Goal: Task Accomplishment & Management: Use online tool/utility

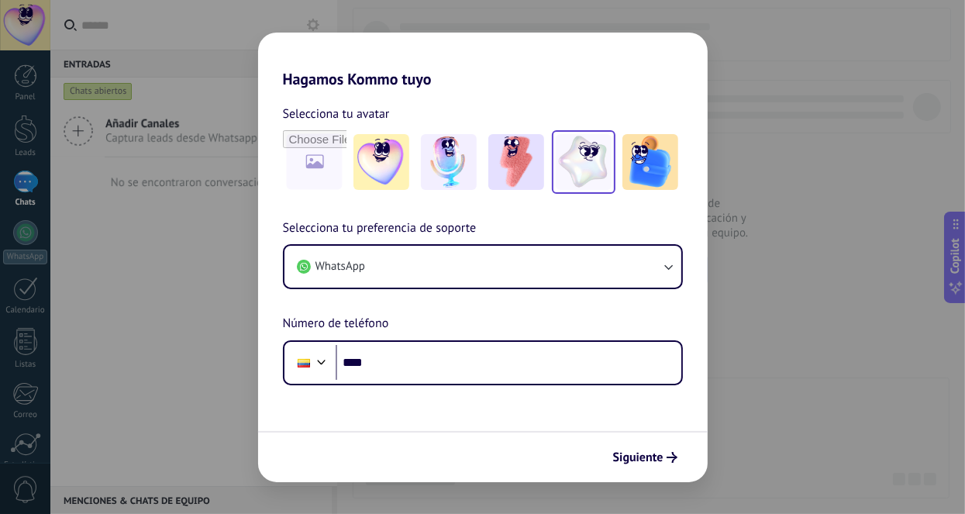
click at [591, 168] on img at bounding box center [584, 162] width 56 height 56
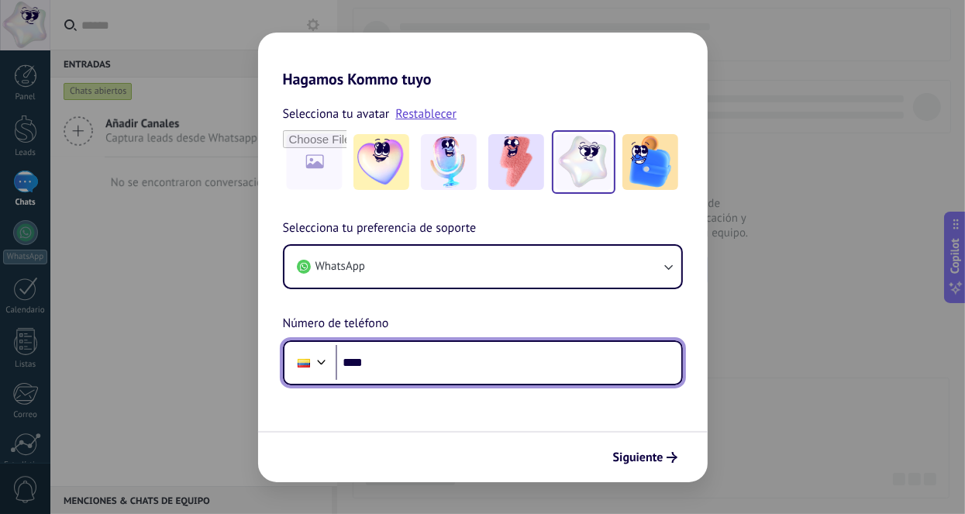
click at [398, 364] on input "****" at bounding box center [509, 363] width 346 height 36
type input "**********"
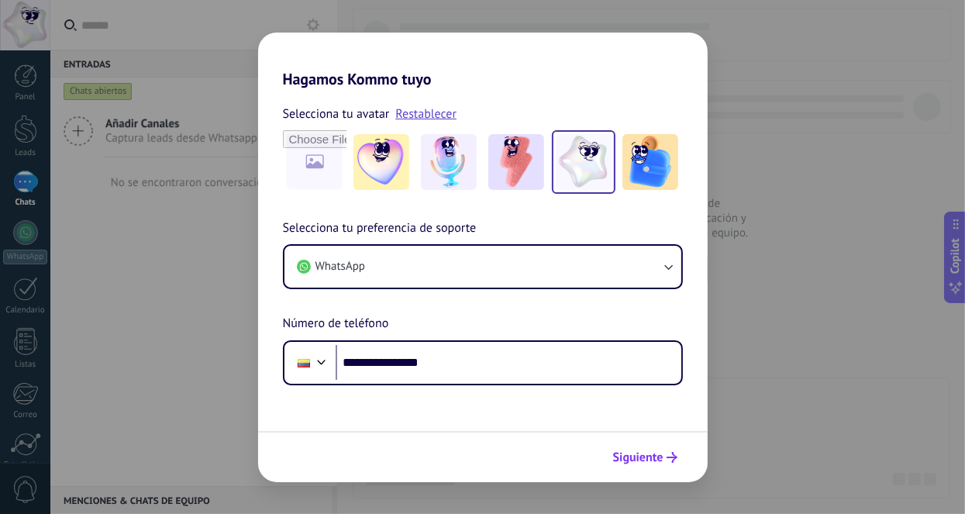
click at [643, 455] on span "Siguiente" at bounding box center [638, 457] width 50 height 11
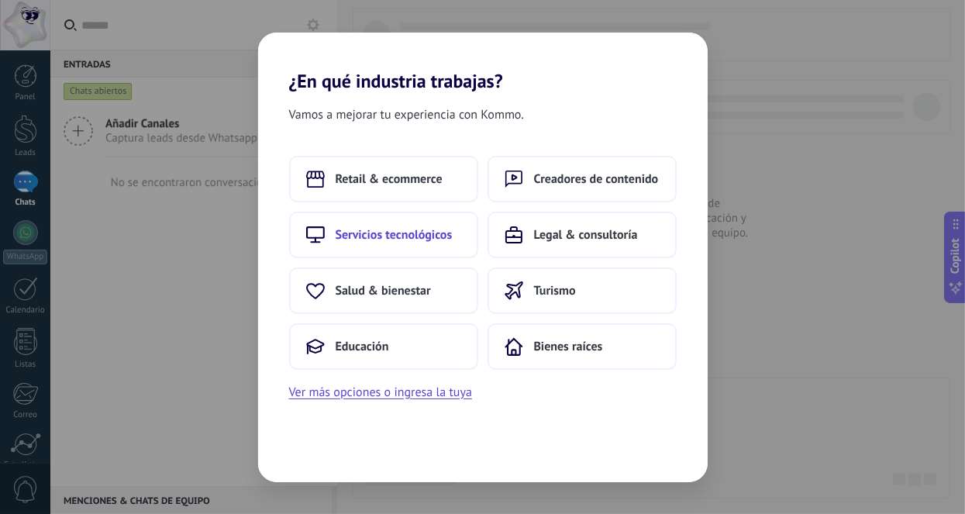
click at [391, 244] on button "Servicios tecnológicos" at bounding box center [383, 235] width 189 height 47
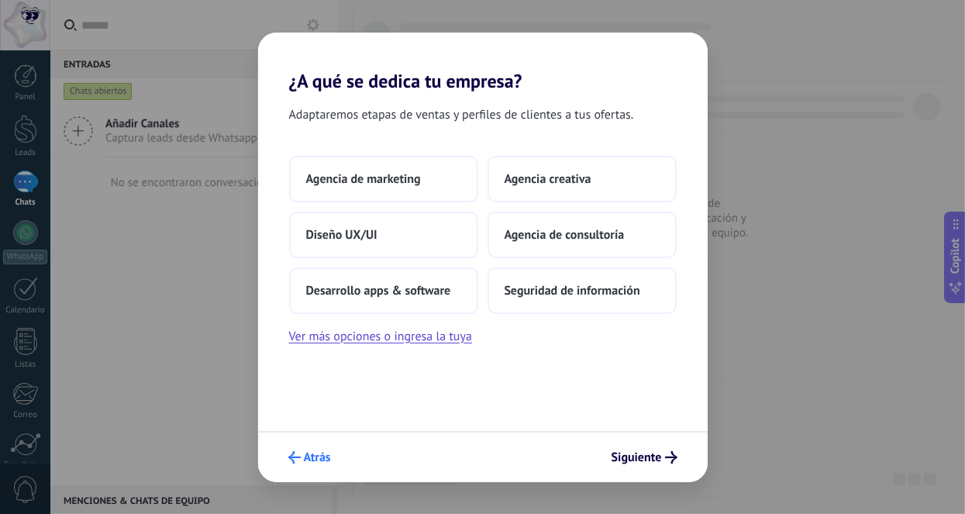
click at [311, 458] on span "Atrás" at bounding box center [317, 457] width 27 height 11
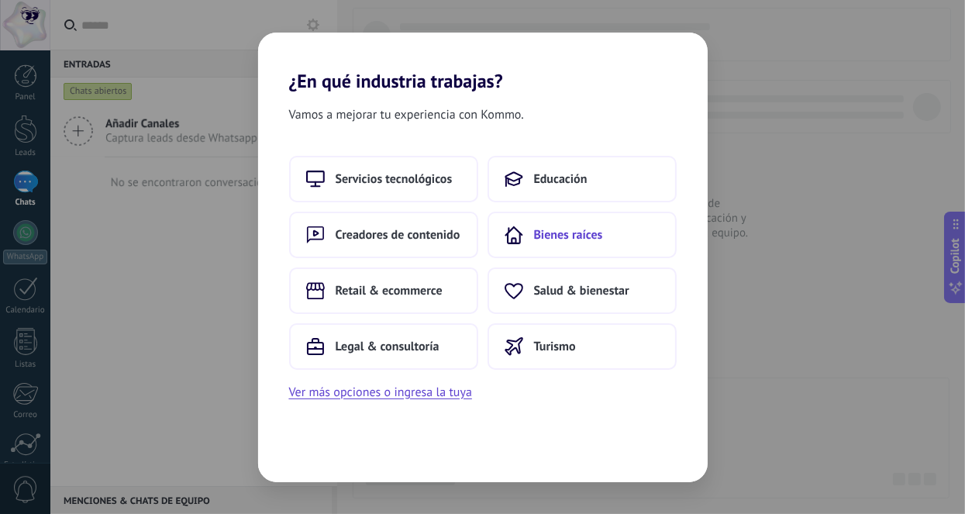
click at [561, 236] on span "Bienes raíces" at bounding box center [568, 235] width 69 height 16
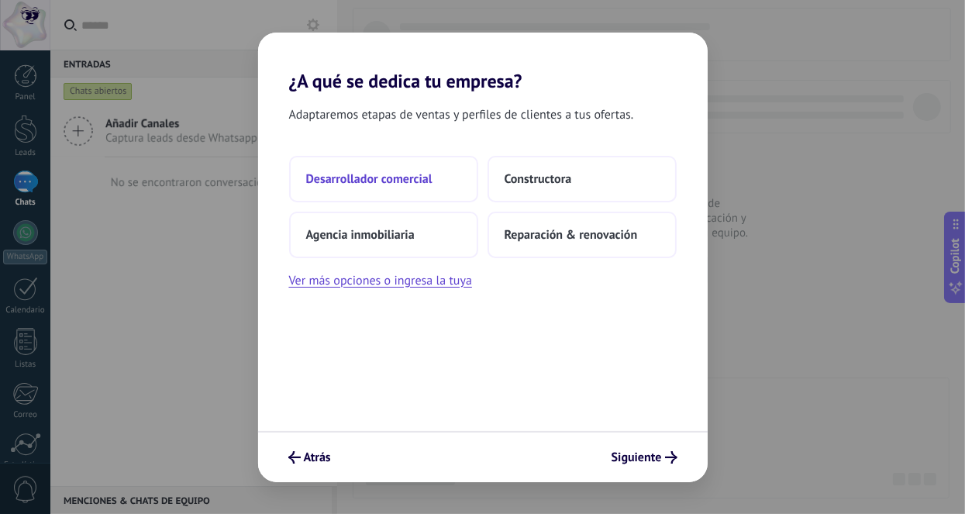
click at [364, 175] on span "Desarrollador comercial" at bounding box center [369, 179] width 126 height 16
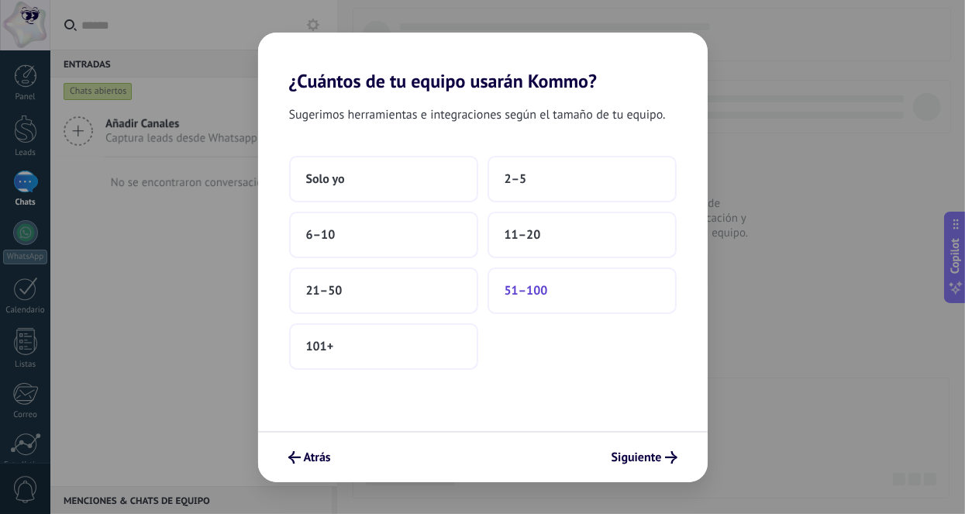
click at [560, 288] on button "51–100" at bounding box center [582, 290] width 189 height 47
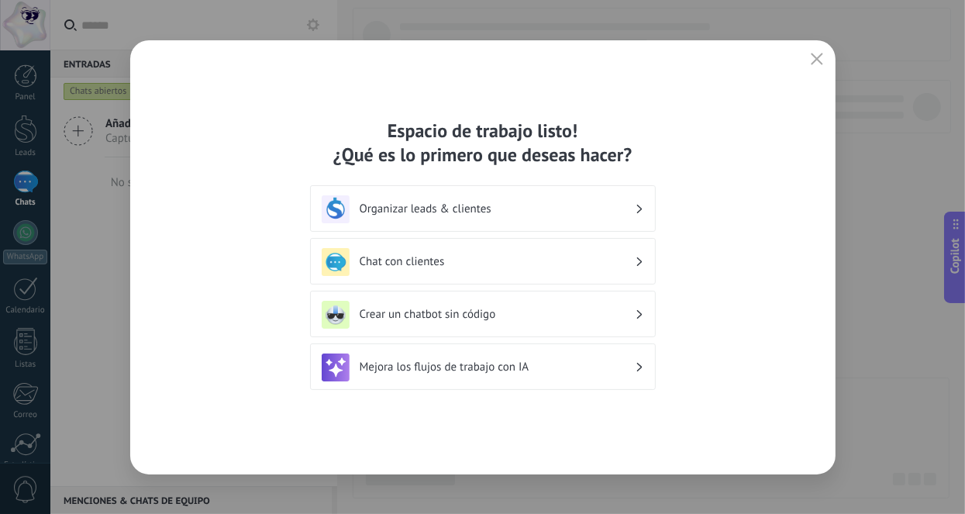
click at [494, 213] on h3 "Organizar leads & clientes" at bounding box center [497, 209] width 275 height 15
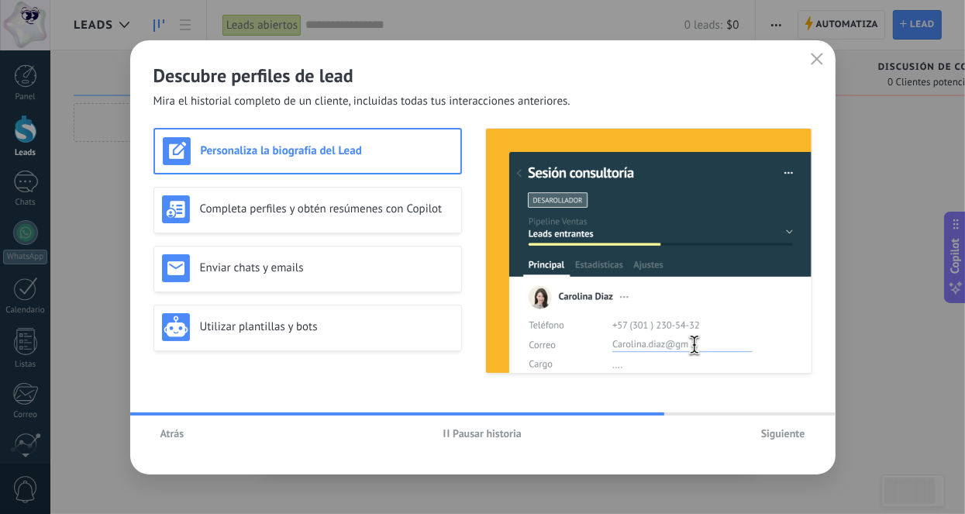
click at [833, 139] on div "Descubre perfiles de lead Mira el historial completo de un cliente, incluidas t…" at bounding box center [482, 257] width 705 height 434
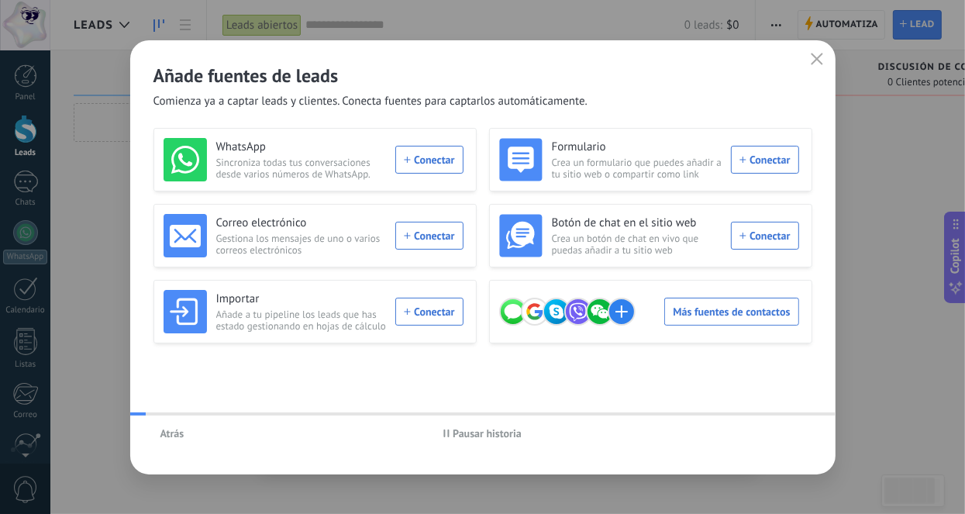
click at [260, 330] on span "Añade a tu pipeline los leads que has estado gestionando en hojas de cálculo" at bounding box center [301, 320] width 171 height 23
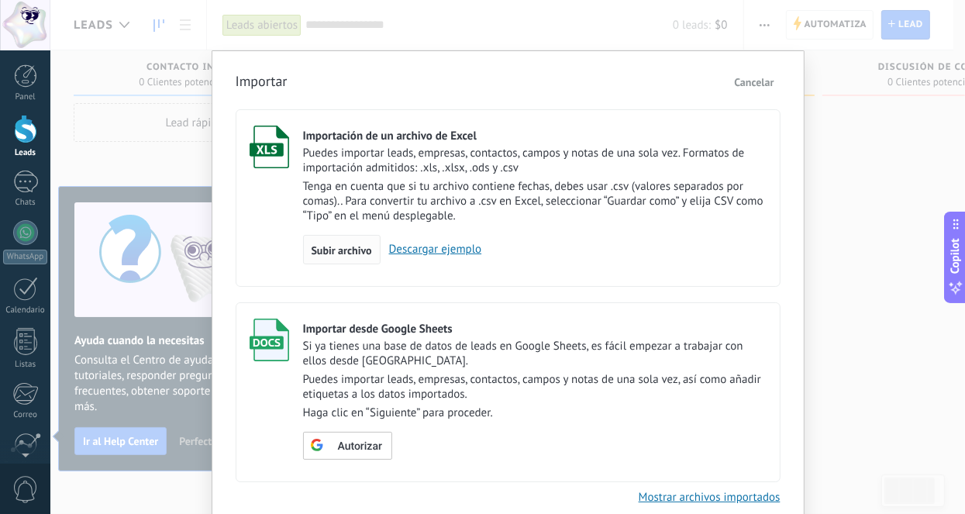
click at [348, 253] on span "Subir archivo" at bounding box center [342, 250] width 60 height 11
click at [0, 0] on input "Importación de un archivo de Excel Puedes importar leads, empresas, contactos, …" at bounding box center [0, 0] width 0 height 0
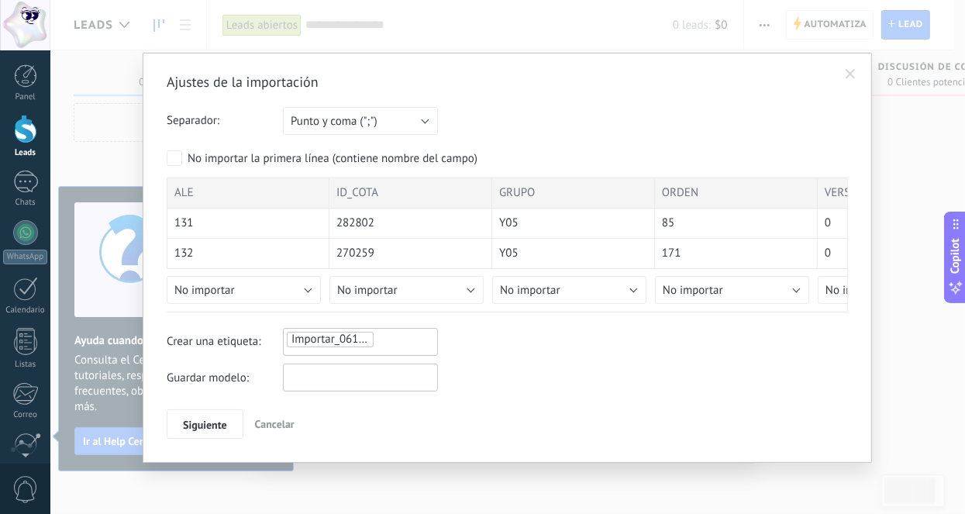
click at [363, 378] on input "text" at bounding box center [360, 378] width 155 height 28
type input "**********"
click at [202, 419] on span "Siguiente" at bounding box center [205, 424] width 44 height 11
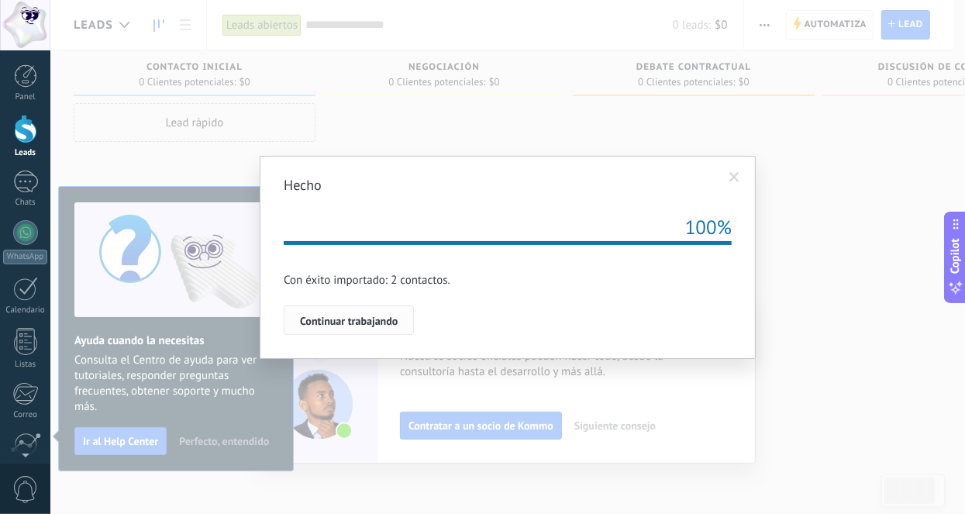
click at [338, 326] on span "Continuar trabajando" at bounding box center [349, 321] width 98 height 11
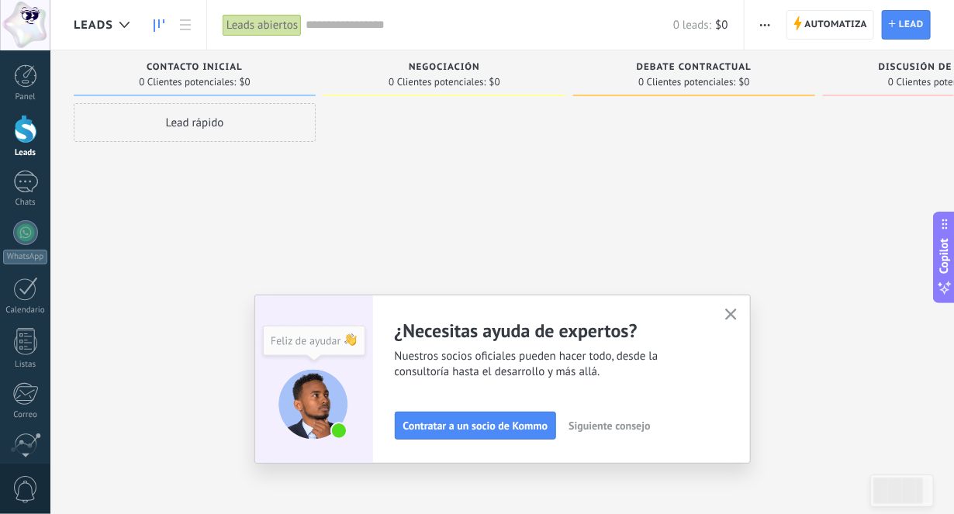
click at [736, 313] on icon "button" at bounding box center [731, 315] width 12 height 12
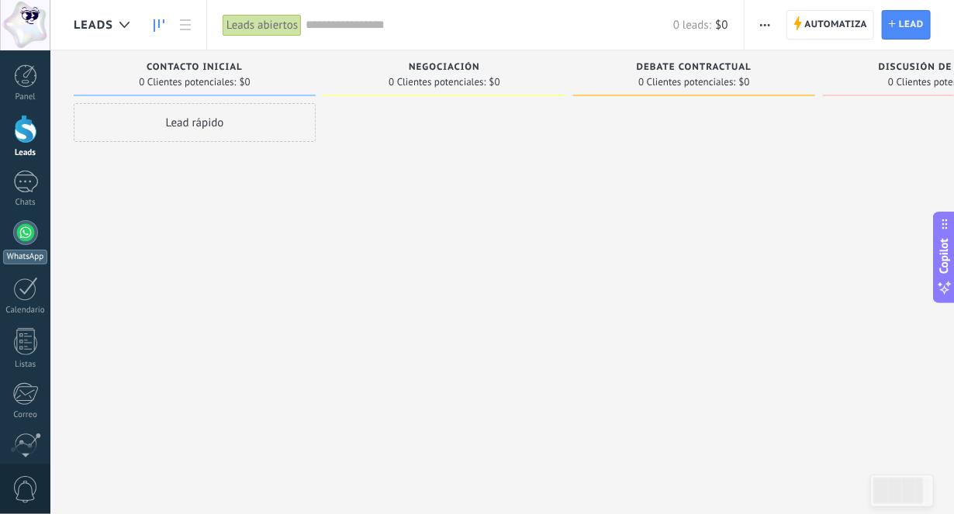
click at [19, 234] on div at bounding box center [25, 232] width 25 height 25
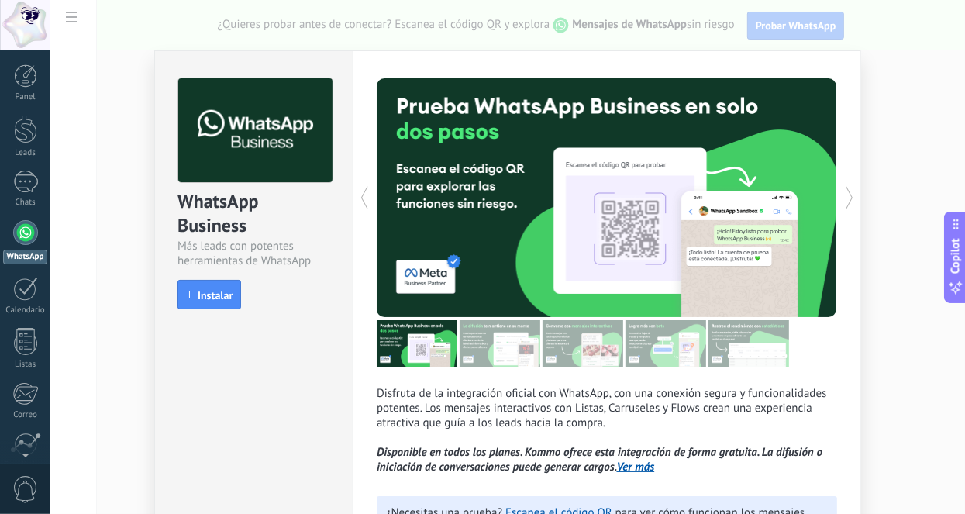
click at [231, 293] on button "Instalar" at bounding box center [210, 294] width 64 height 29
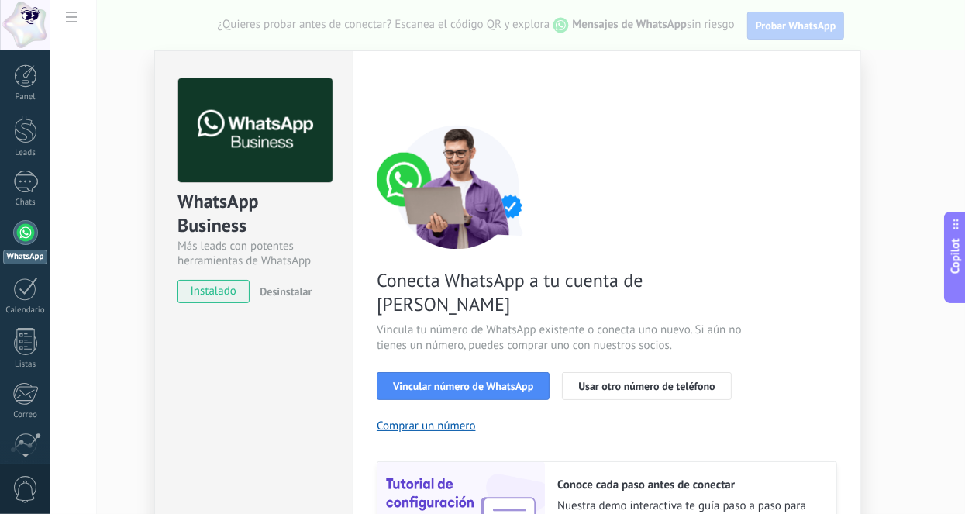
click at [878, 144] on div "WhatsApp Business Más leads con potentes herramientas de WhatsApp instalado Des…" at bounding box center [507, 257] width 915 height 514
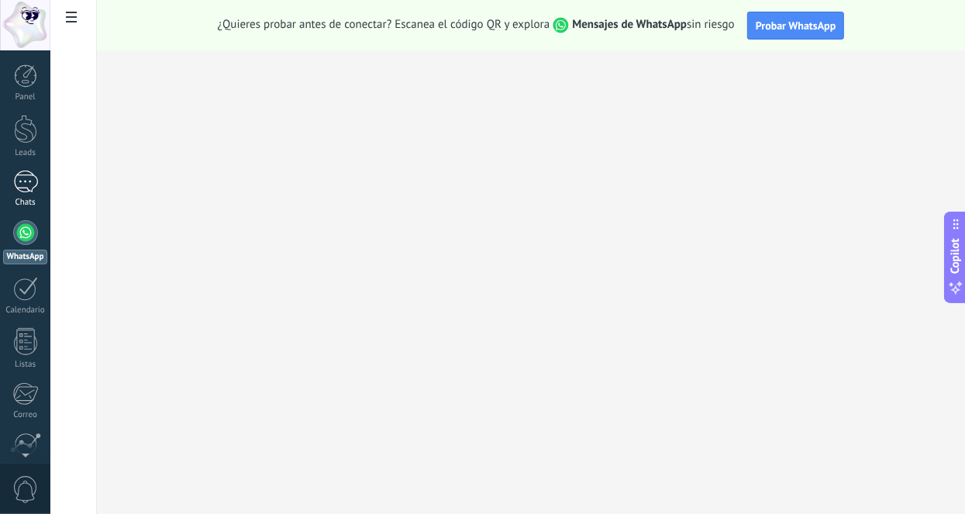
click at [26, 190] on div at bounding box center [25, 182] width 25 height 22
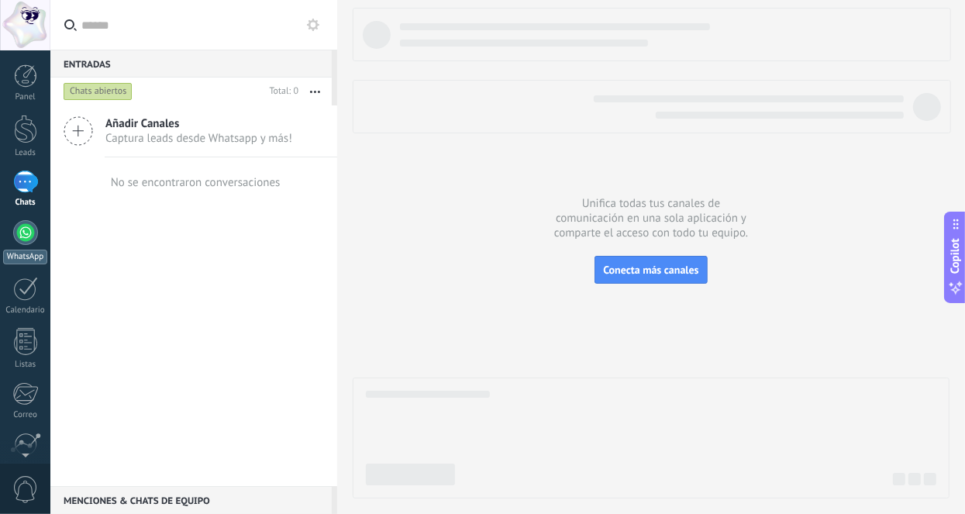
click at [26, 229] on div at bounding box center [25, 232] width 25 height 25
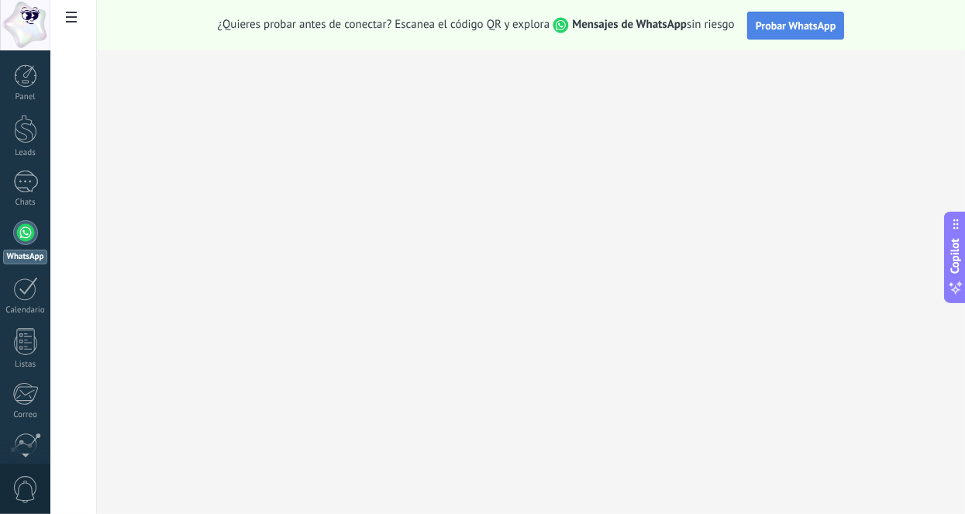
click at [781, 27] on span "Probar WhatsApp" at bounding box center [796, 26] width 81 height 14
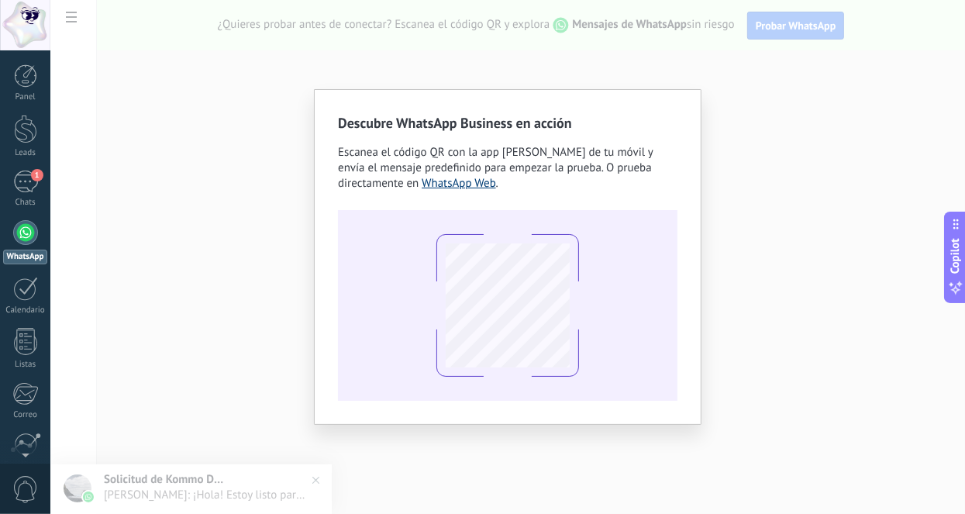
click at [451, 185] on link "WhatsApp Web" at bounding box center [459, 183] width 74 height 15
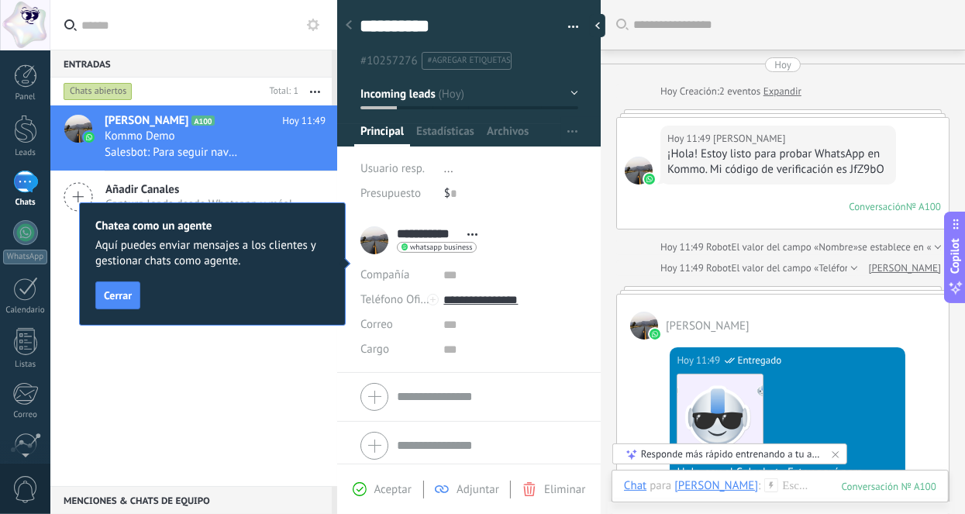
scroll to position [22, 0]
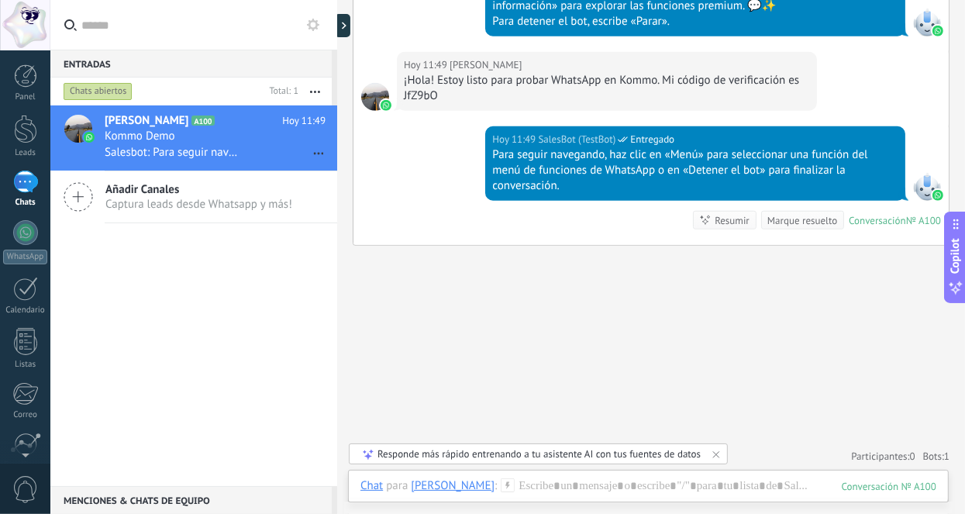
click at [178, 206] on span "Captura leads desde Whatsapp y más!" at bounding box center [198, 204] width 187 height 15
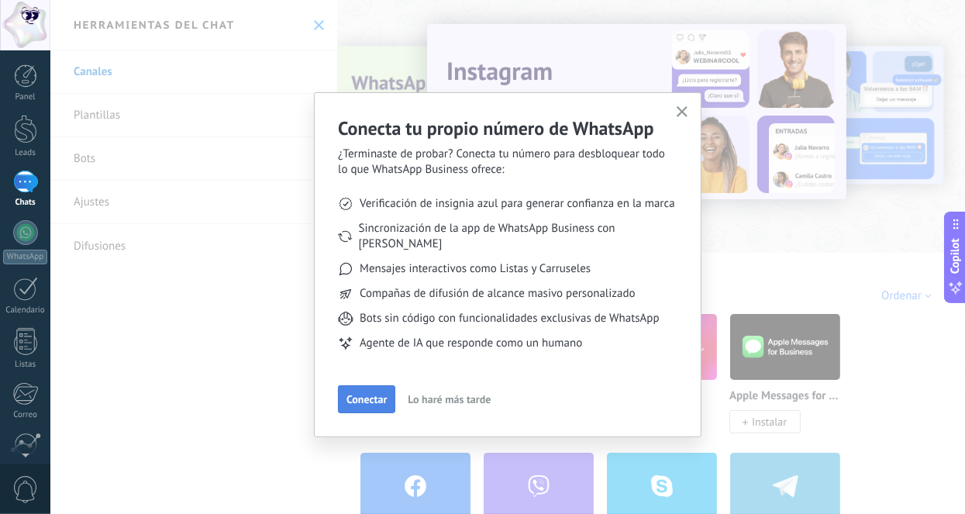
click at [376, 394] on span "Conectar" at bounding box center [367, 399] width 40 height 11
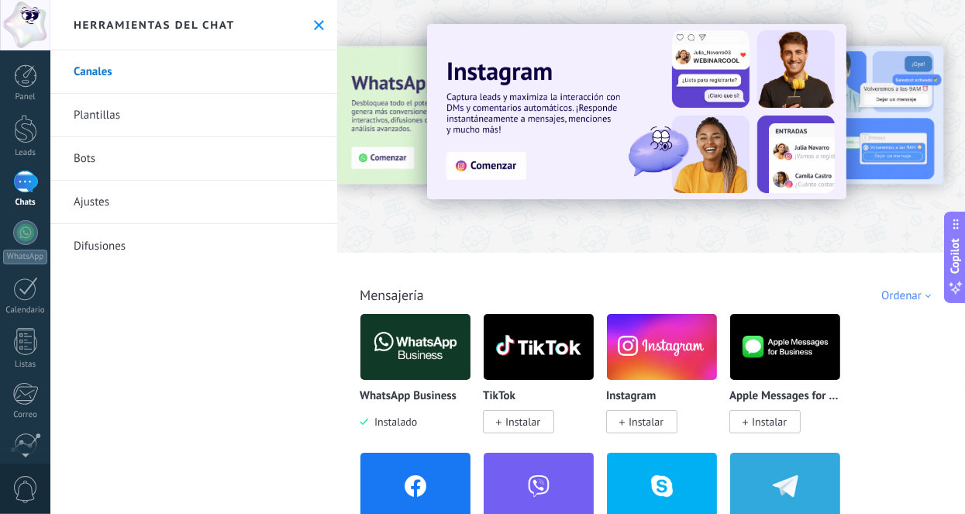
click at [426, 356] on img at bounding box center [415, 346] width 110 height 75
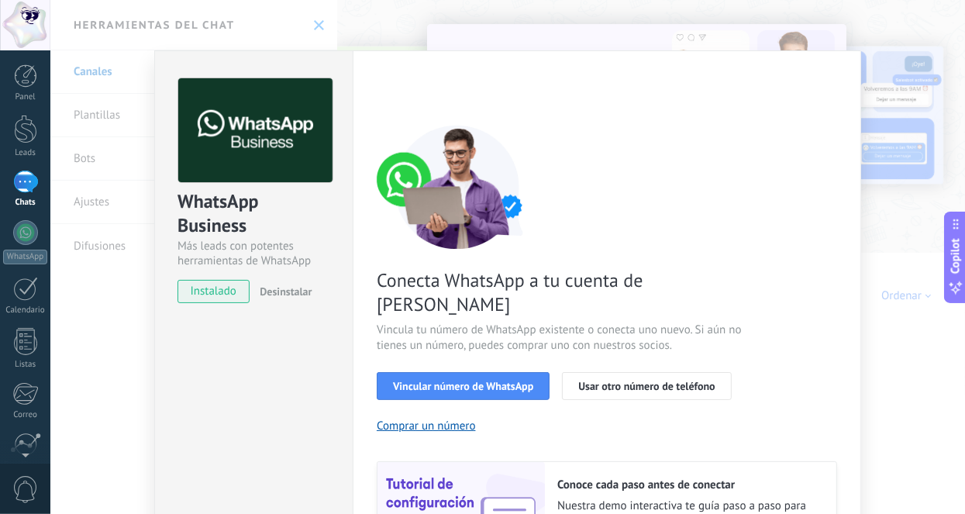
click at [426, 381] on span "Vincular número de WhatsApp" at bounding box center [463, 386] width 140 height 11
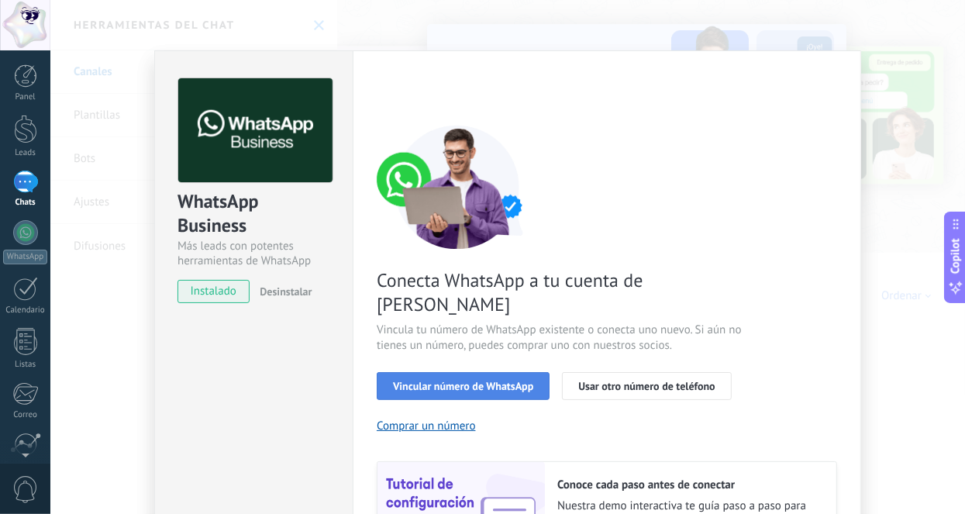
click at [471, 381] on span "Vincular número de WhatsApp" at bounding box center [463, 386] width 140 height 11
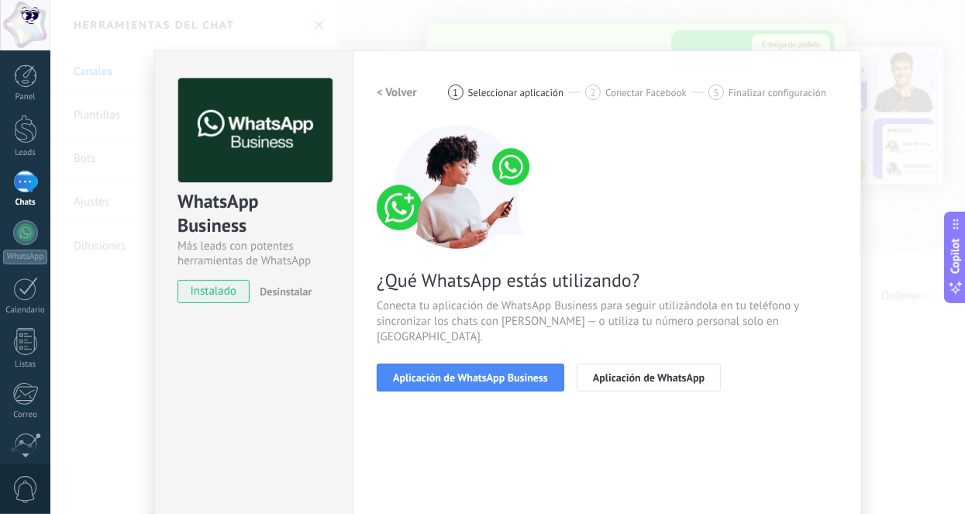
click at [471, 372] on span "Aplicación de WhatsApp Business" at bounding box center [470, 377] width 155 height 11
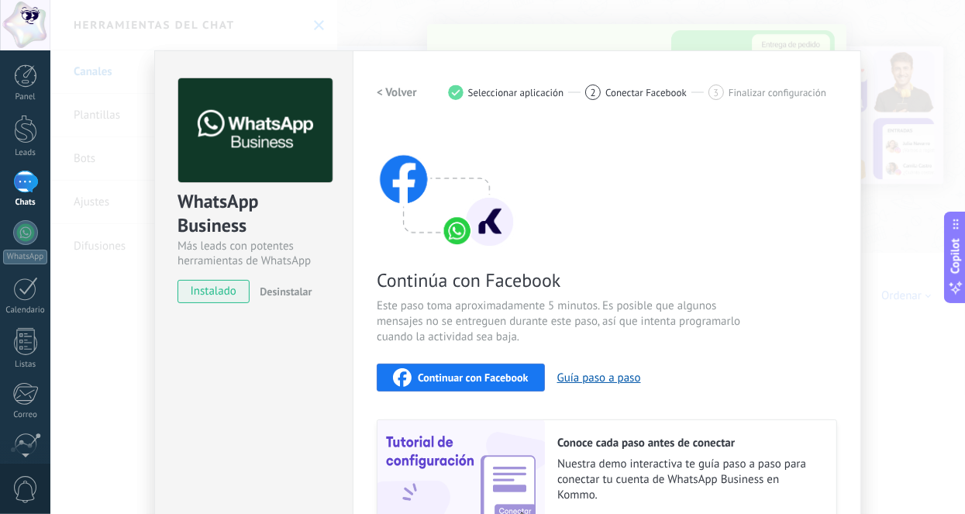
click at [781, 315] on div "Continúa con Facebook Este paso toma aproximadamente 5 minutos. Es posible que …" at bounding box center [607, 334] width 460 height 419
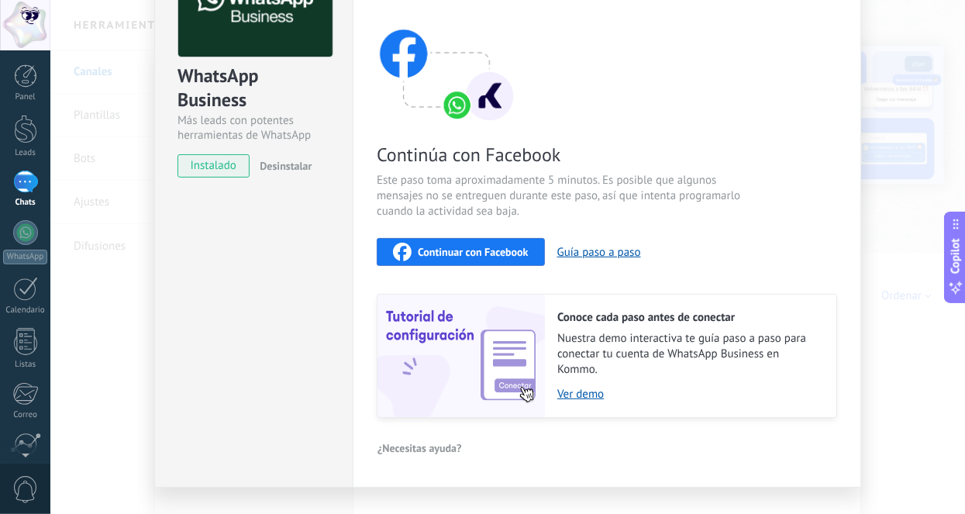
scroll to position [64, 0]
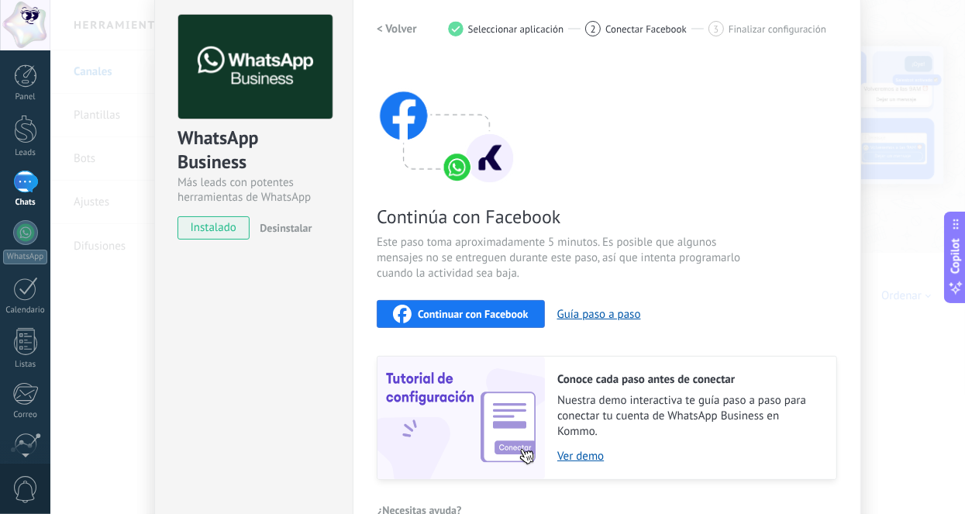
click at [478, 305] on div "Continuar con Facebook" at bounding box center [461, 314] width 136 height 19
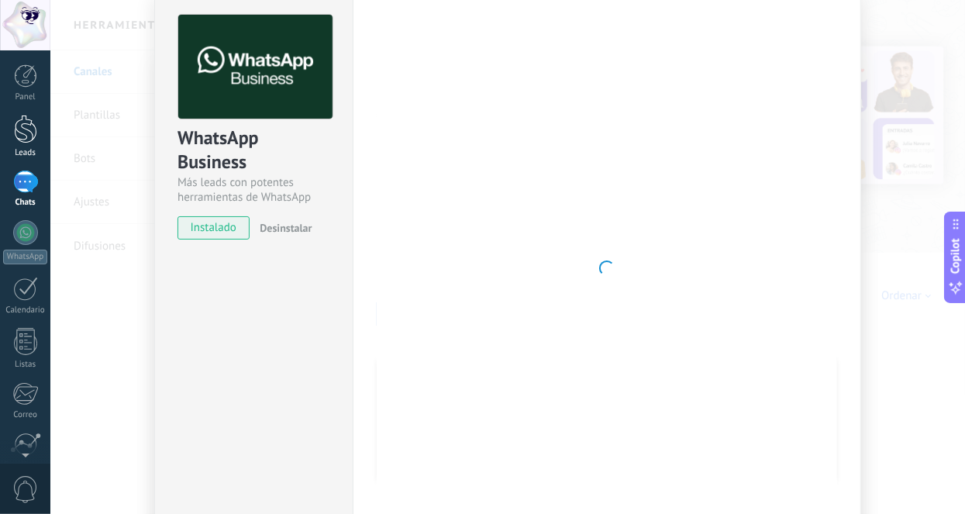
click at [26, 130] on div at bounding box center [25, 129] width 23 height 29
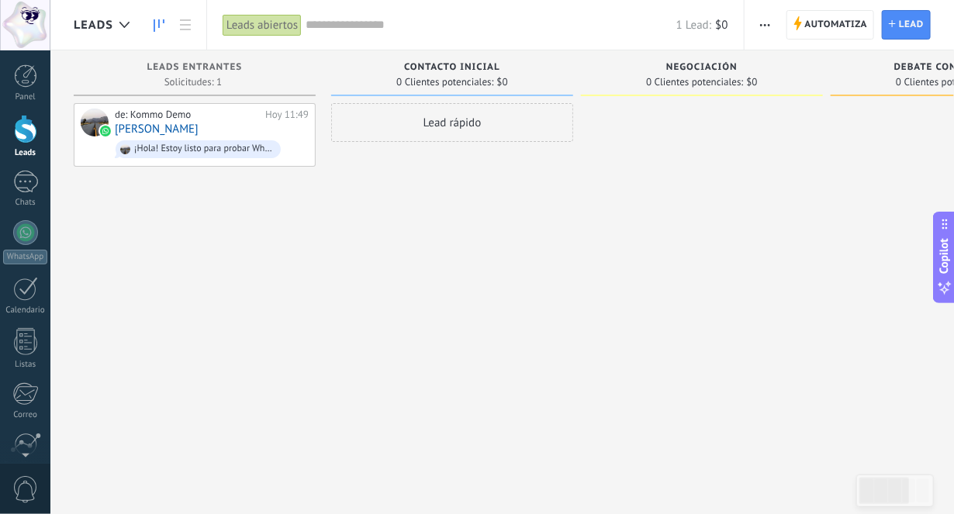
click at [408, 232] on div "Lead rápido" at bounding box center [452, 259] width 242 height 312
click at [22, 129] on div at bounding box center [25, 129] width 23 height 29
click at [28, 181] on div "1" at bounding box center [25, 182] width 25 height 22
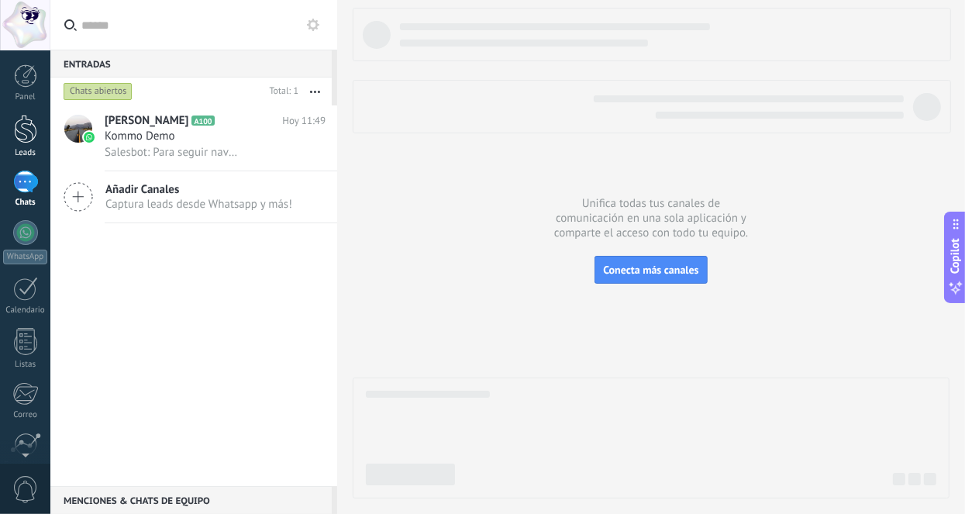
click at [22, 140] on div at bounding box center [25, 129] width 23 height 29
